Goal: Find specific fact: Find specific fact

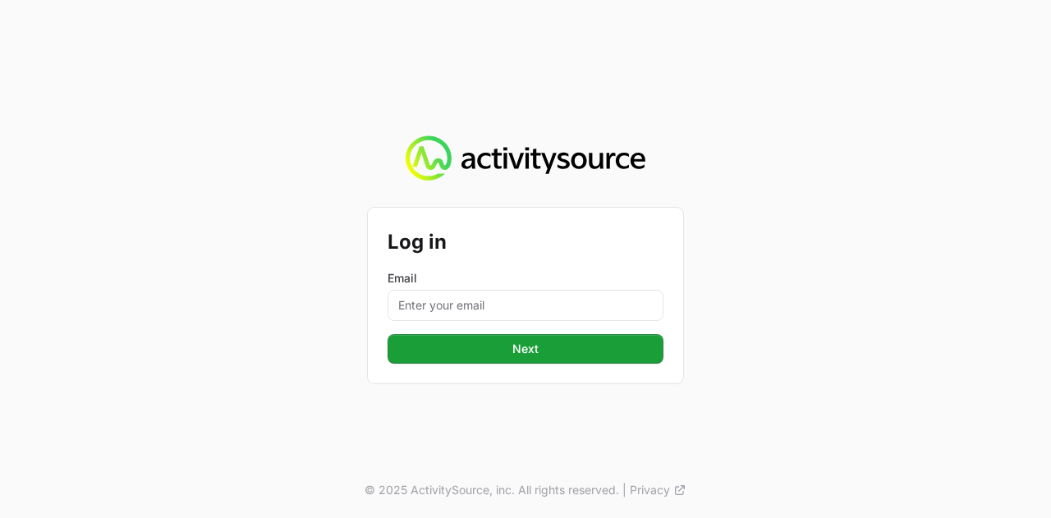
click at [459, 326] on form "Log in Email Next Next" at bounding box center [526, 295] width 276 height 136
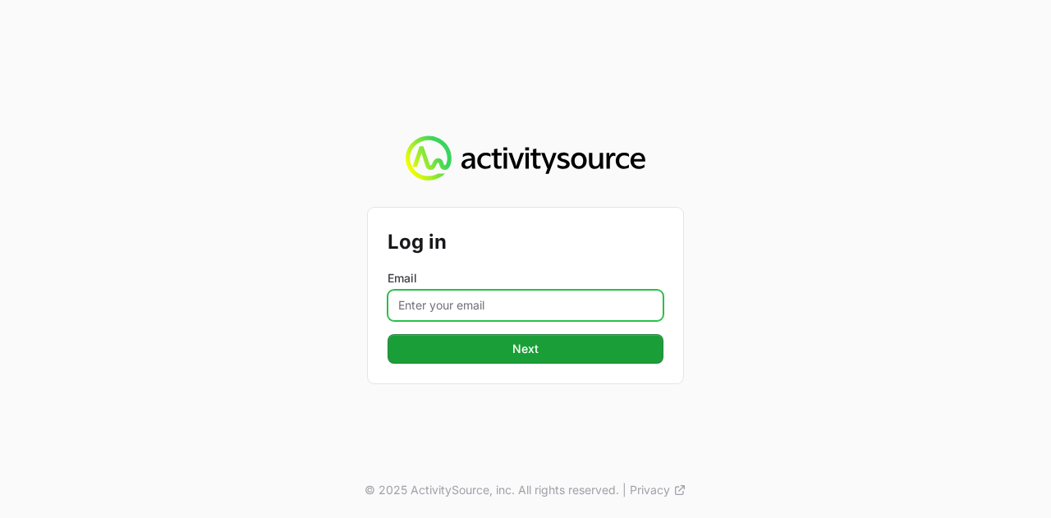
click at [470, 308] on input "Email" at bounding box center [526, 305] width 276 height 31
type input "[PERSON_NAME][EMAIL_ADDRESS][DOMAIN_NAME]"
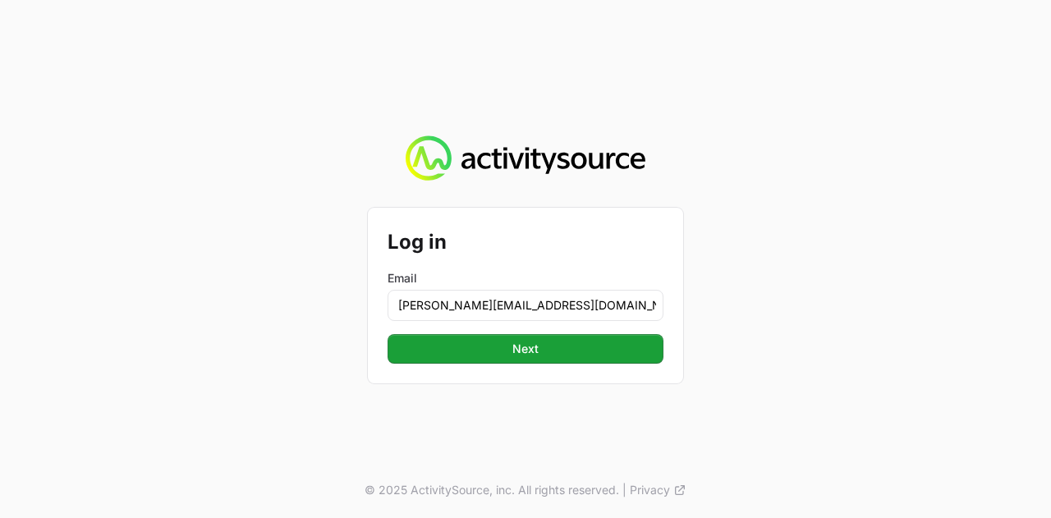
click at [518, 364] on div "Log in Email [PERSON_NAME][EMAIL_ADDRESS][DOMAIN_NAME] Next Next" at bounding box center [525, 296] width 315 height 176
click at [519, 364] on div "Log in Email [PERSON_NAME][EMAIL_ADDRESS][DOMAIN_NAME] Next Next" at bounding box center [525, 296] width 315 height 176
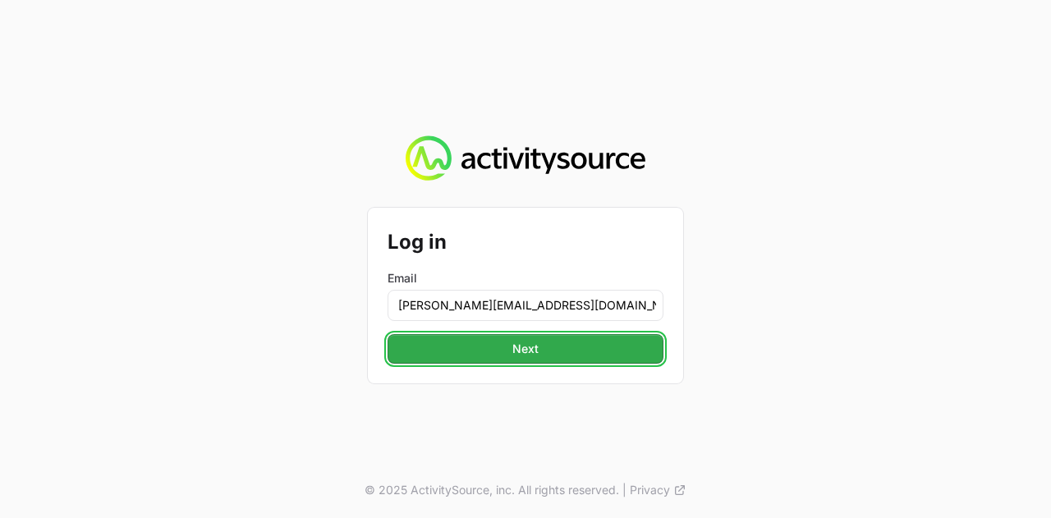
click at [534, 346] on span "Next" at bounding box center [525, 349] width 256 height 20
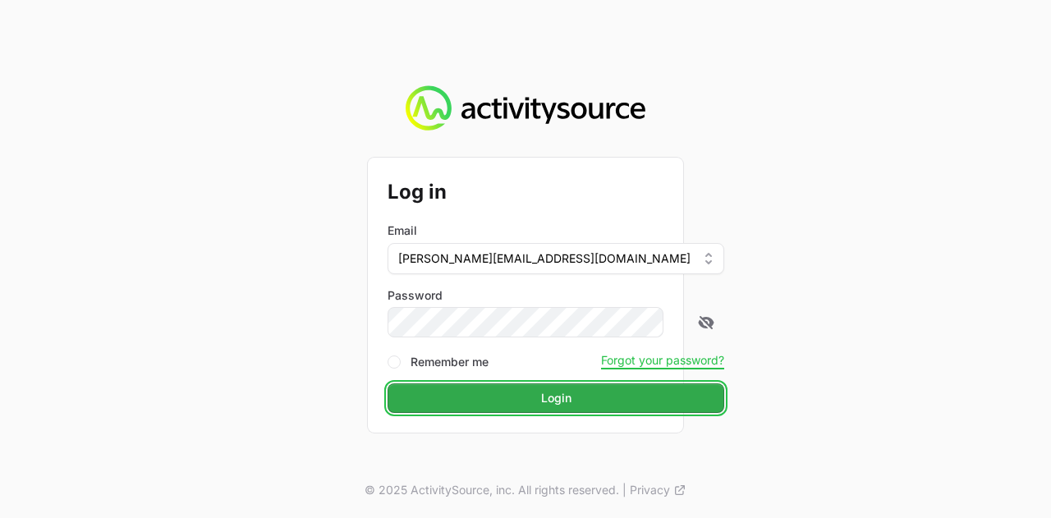
click at [506, 393] on span "Login" at bounding box center [555, 398] width 317 height 20
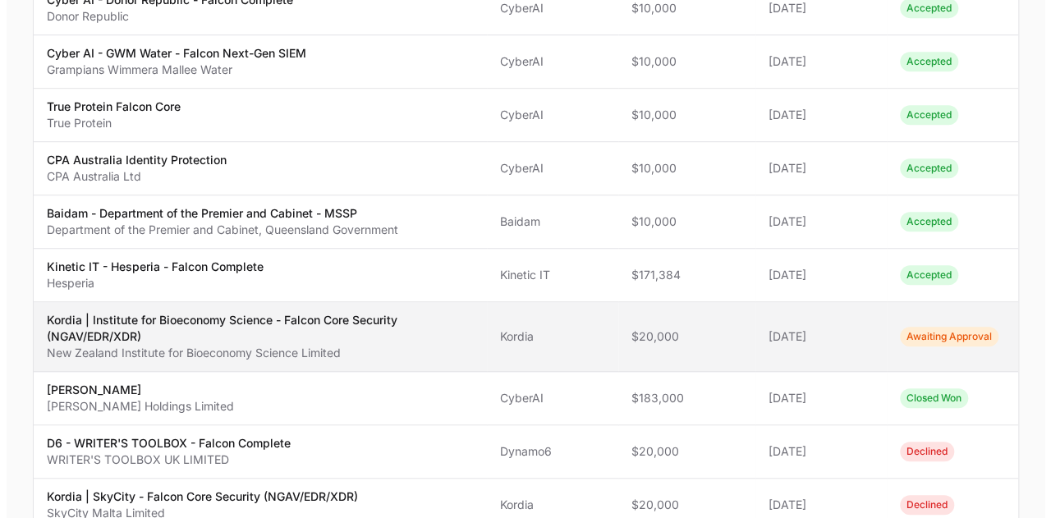
scroll to position [493, 0]
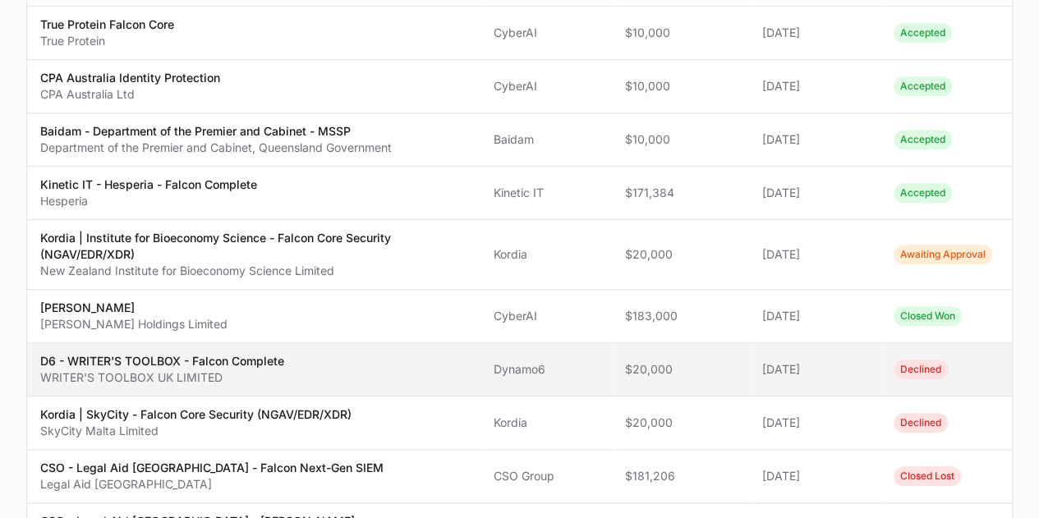
click at [238, 357] on p "D6 - WRITER'S TOOLBOX - Falcon Complete" at bounding box center [162, 361] width 244 height 16
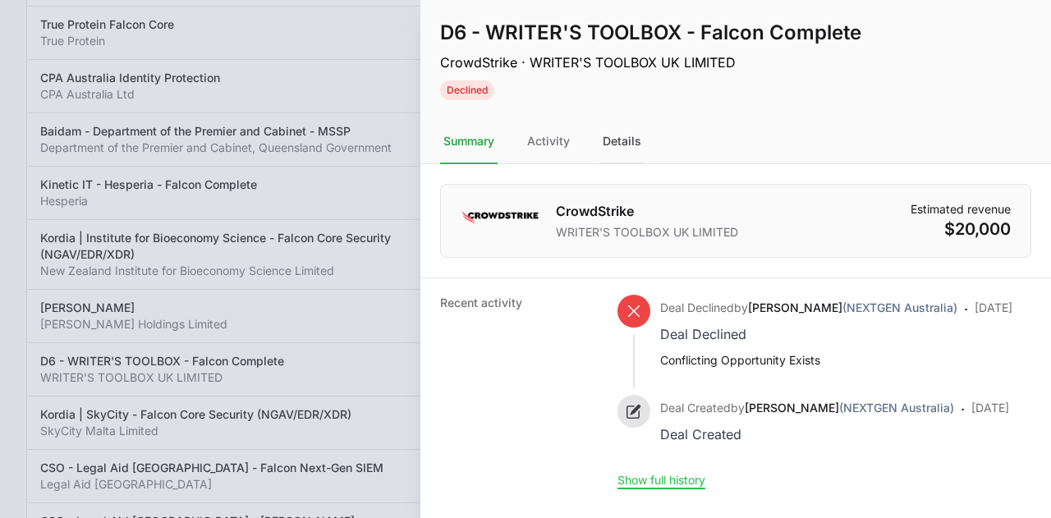
click at [617, 135] on div "Details" at bounding box center [621, 142] width 45 height 44
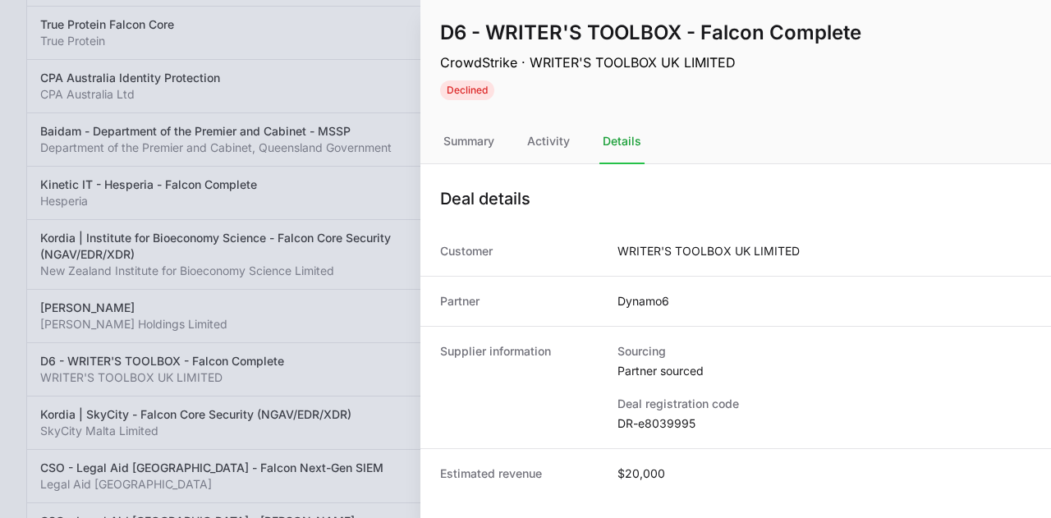
click at [662, 419] on dd "DR-e8039995" at bounding box center [824, 423] width 414 height 16
copy dl "DR-e8039995"
